Goal: Task Accomplishment & Management: Manage account settings

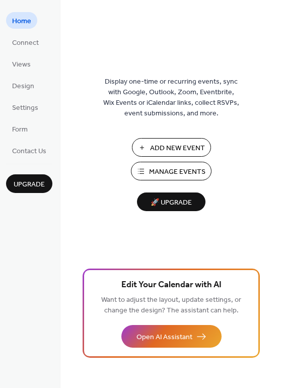
click at [177, 169] on span "Manage Events" at bounding box center [177, 172] width 56 height 11
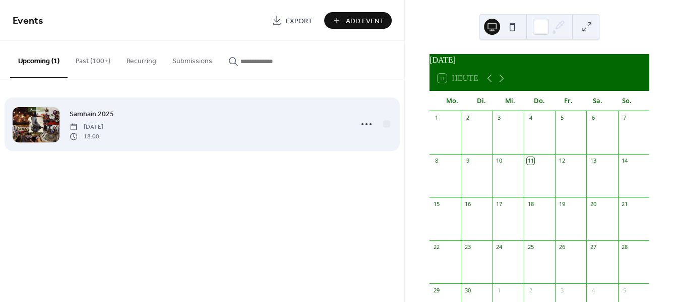
click at [92, 119] on span "Samhain 2025" at bounding box center [92, 114] width 44 height 11
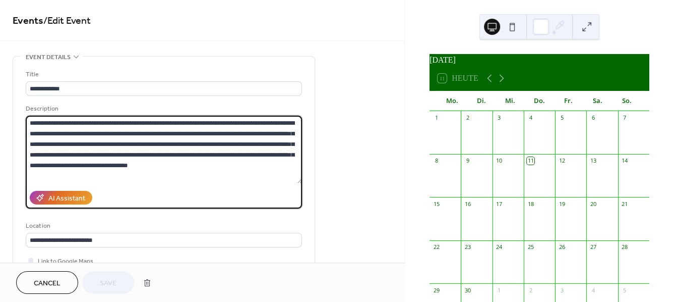
drag, startPoint x: 237, startPoint y: 179, endPoint x: 29, endPoint y: 98, distance: 222.9
click at [29, 116] on textarea at bounding box center [164, 150] width 276 height 68
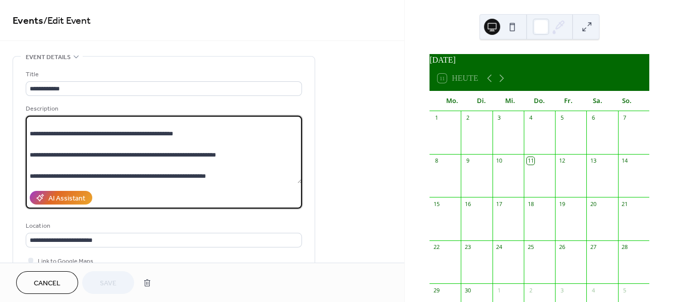
scroll to position [31, 0]
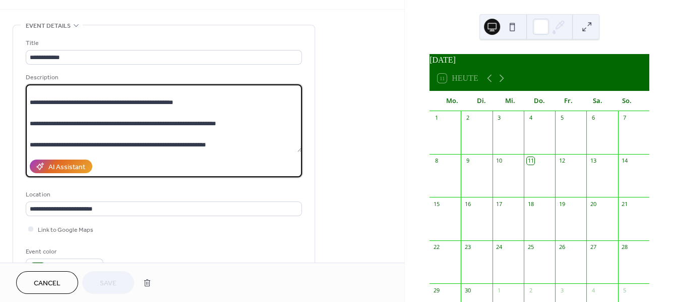
click at [47, 126] on textarea at bounding box center [164, 118] width 276 height 68
drag, startPoint x: 28, startPoint y: 148, endPoint x: 245, endPoint y: 144, distance: 216.4
click at [245, 144] on textarea at bounding box center [164, 118] width 276 height 68
